Goal: Task Accomplishment & Management: Use online tool/utility

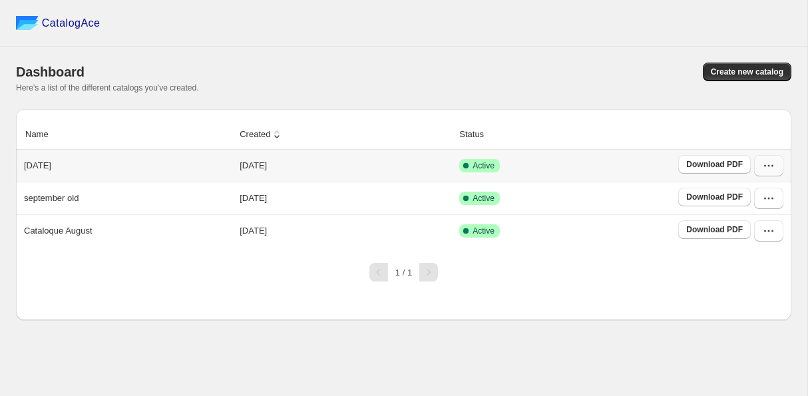
click at [770, 169] on icon "button" at bounding box center [768, 165] width 13 height 13
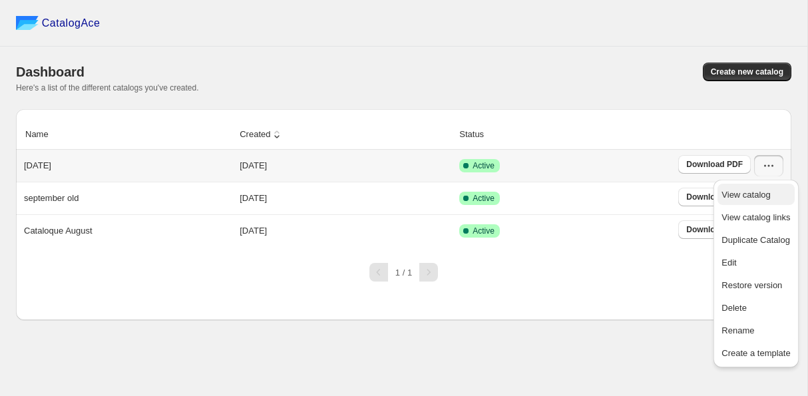
click at [760, 191] on span "View catalog" at bounding box center [745, 195] width 49 height 10
click at [733, 261] on span "Edit" at bounding box center [728, 263] width 15 height 10
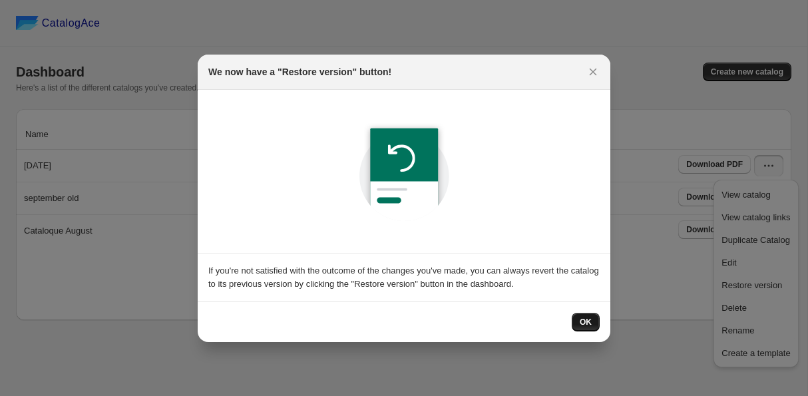
click at [582, 318] on span "OK" at bounding box center [586, 322] width 12 height 11
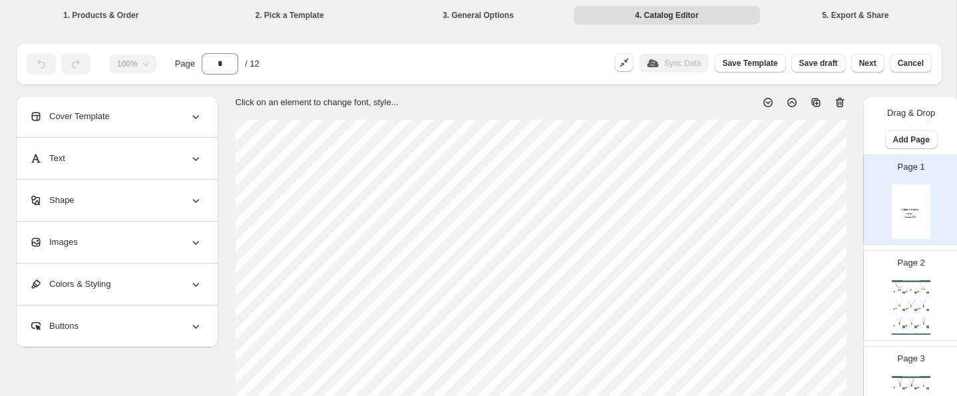
click at [102, 12] on li "1. Products & Order" at bounding box center [101, 14] width 186 height 19
click at [97, 14] on li "1. Products & Order" at bounding box center [101, 14] width 186 height 19
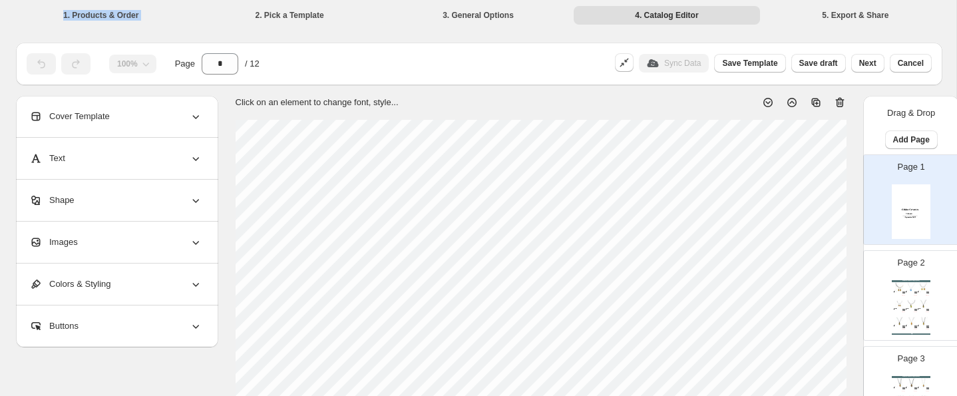
click at [97, 14] on li "1. Products & Order" at bounding box center [101, 14] width 186 height 19
click at [87, 13] on li "1. Products & Order" at bounding box center [101, 14] width 186 height 19
click at [610, 19] on li "4. Catalog Editor" at bounding box center [667, 14] width 186 height 19
click at [807, 138] on span "Add Page" at bounding box center [911, 139] width 37 height 11
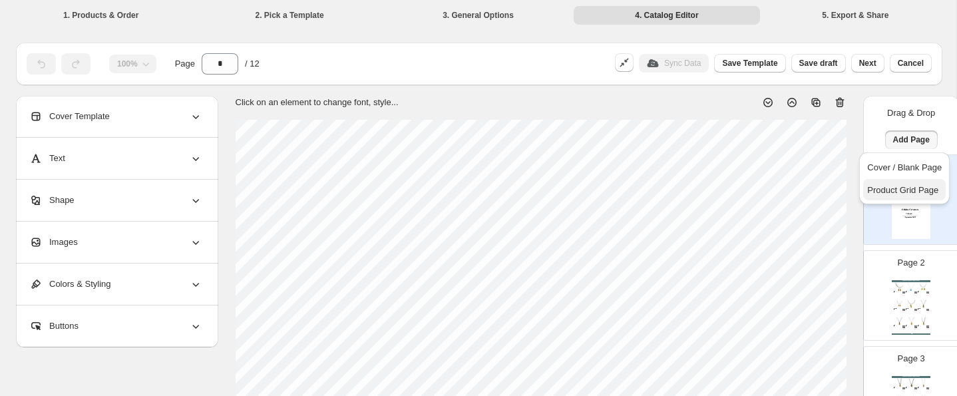
click at [807, 190] on span "Product Grid Page" at bounding box center [902, 190] width 71 height 10
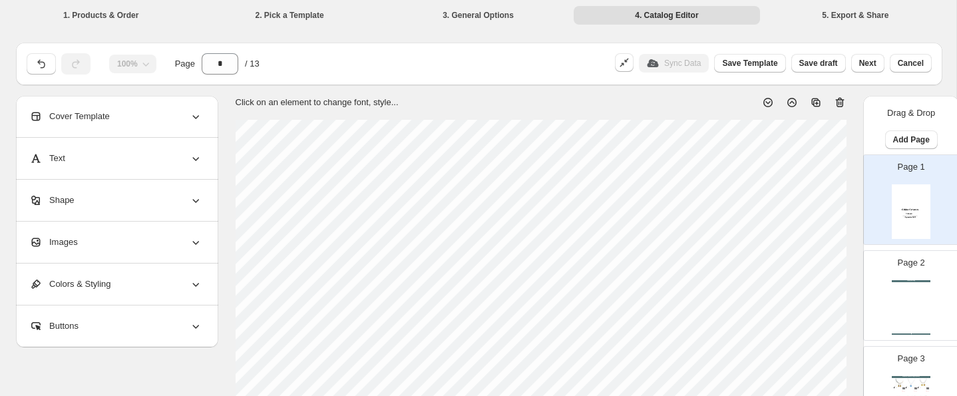
click at [807, 290] on div "Jewelry Catalog Jewelry Catalog | Page undefined" at bounding box center [911, 307] width 39 height 55
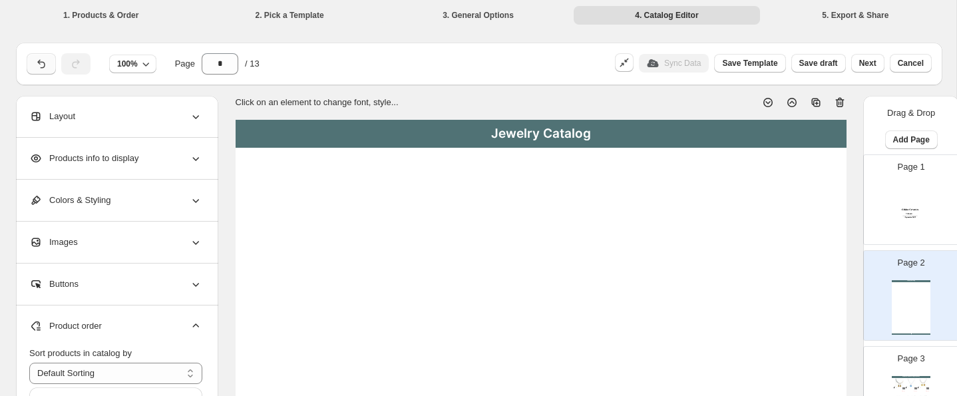
click at [39, 61] on icon "button" at bounding box center [41, 63] width 13 height 13
type input "*"
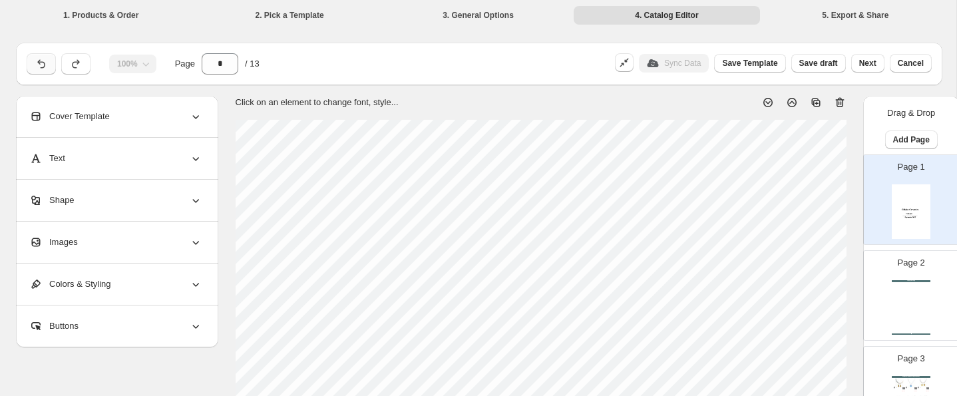
click at [39, 61] on icon "button" at bounding box center [41, 63] width 13 height 13
